Goal: Information Seeking & Learning: Understand process/instructions

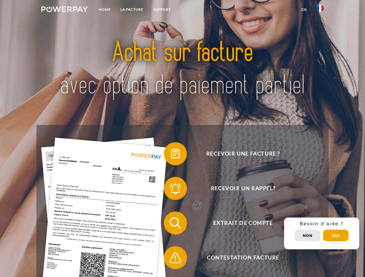
click at [64, 10] on img at bounding box center [64, 9] width 47 height 6
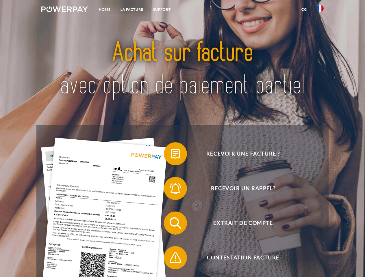
click at [320, 10] on img at bounding box center [320, 8] width 7 height 7
click at [304, 10] on link "CG" at bounding box center [303, 9] width 15 height 10
click at [171, 155] on span at bounding box center [166, 154] width 29 height 29
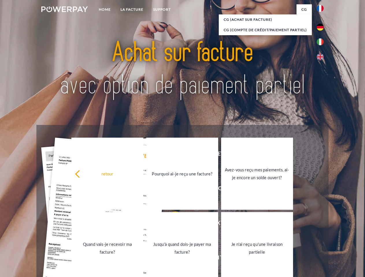
click at [171, 190] on div "retour Pourquoi ai-je reçu une facture? Avez-vous reçu mes paiements, ai-je enc…" at bounding box center [182, 211] width 233 height 149
click at [171, 224] on link "Jusqu'à quand dois-je payer ma facture?" at bounding box center [182, 248] width 72 height 72
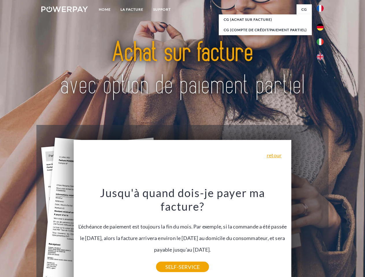
click at [322, 234] on div "Recevoir une facture ? Recevoir un rappel? Extrait de compte retour" at bounding box center [182, 240] width 292 height 231
click at [307, 235] on span "Extrait de compte" at bounding box center [243, 223] width 142 height 23
click at [336, 236] on header "Home LA FACTURE Support" at bounding box center [182, 199] width 365 height 399
